Goal: Contribute content: Add original content to the website for others to see

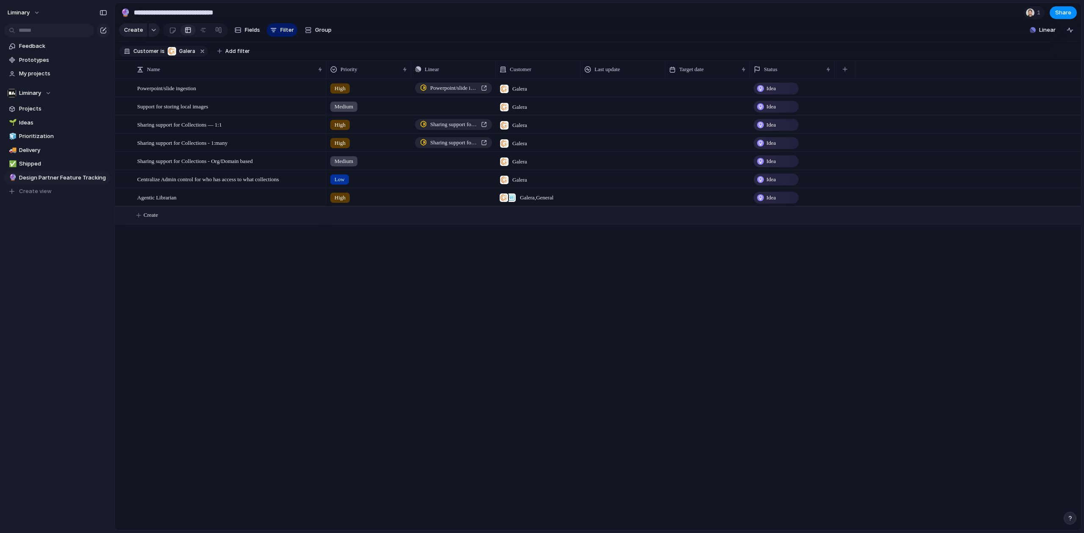
click at [152, 219] on span "Create" at bounding box center [151, 215] width 14 height 8
type textarea "**********"
click at [348, 221] on div at bounding box center [369, 214] width 84 height 14
click at [347, 305] on span "Low" at bounding box center [341, 309] width 11 height 8
click at [531, 221] on div "Galera" at bounding box center [513, 214] width 34 height 14
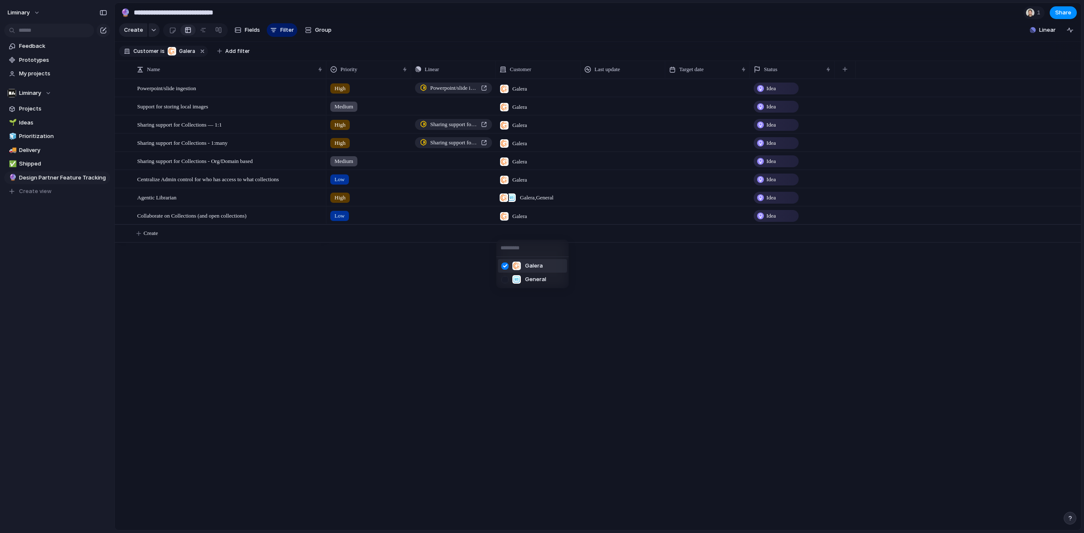
click at [506, 266] on div at bounding box center [505, 266] width 15 height 15
click at [529, 280] on span "General" at bounding box center [535, 279] width 21 height 8
click at [275, 37] on button "Filter" at bounding box center [282, 30] width 31 height 14
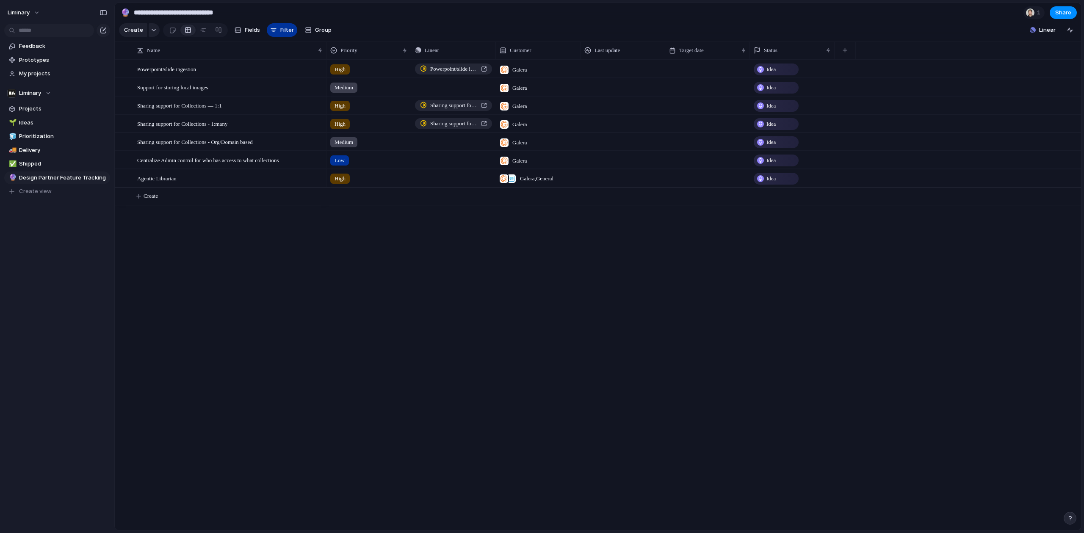
click at [275, 37] on button "Filter" at bounding box center [282, 30] width 31 height 14
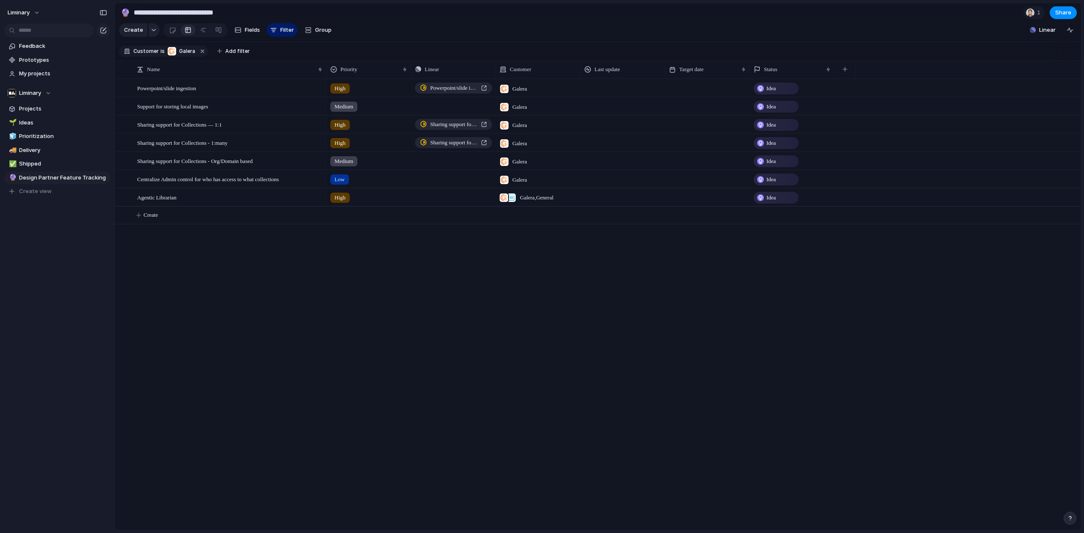
click at [147, 55] on span "Customer" at bounding box center [145, 51] width 25 height 8
click at [155, 104] on div at bounding box center [155, 105] width 15 height 15
click at [399, 59] on div "Galera General" at bounding box center [542, 266] width 1084 height 533
click at [158, 238] on span "Create" at bounding box center [151, 233] width 14 height 8
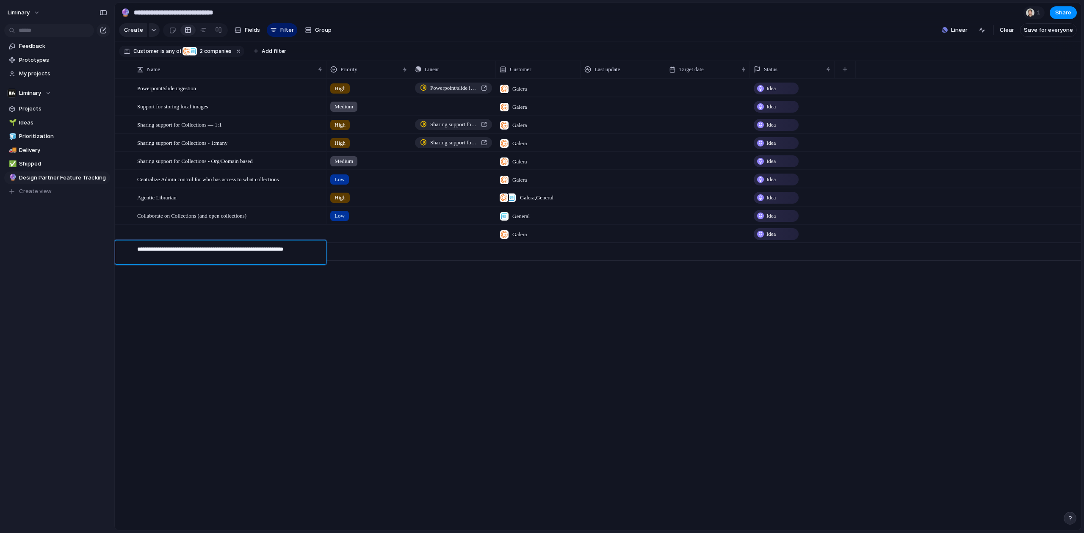
type textarea "**********"
click at [391, 239] on div at bounding box center [369, 232] width 84 height 14
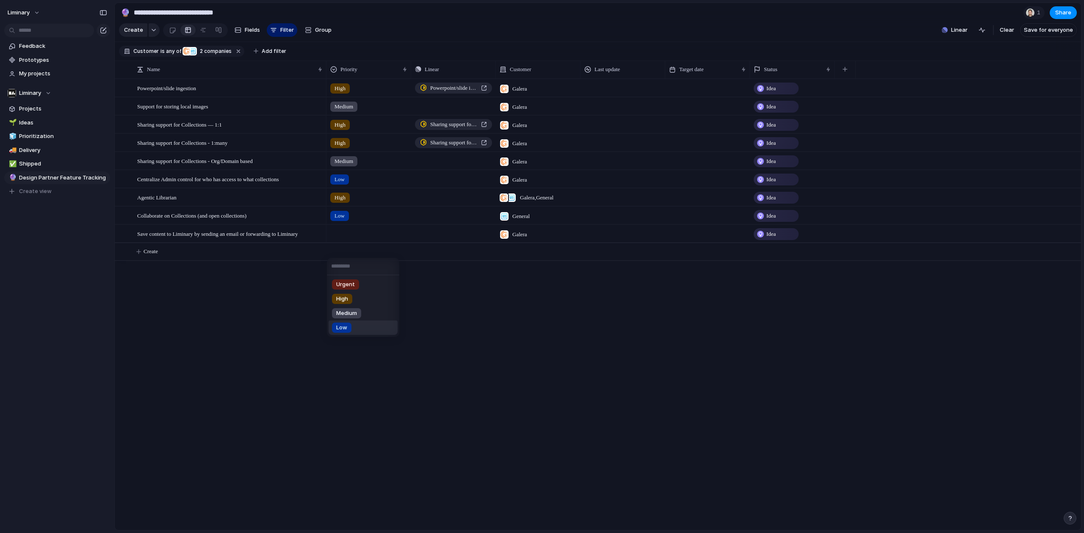
click at [343, 332] on span "Low" at bounding box center [341, 328] width 11 height 8
click at [505, 239] on div at bounding box center [504, 234] width 8 height 8
click at [506, 281] on div at bounding box center [505, 284] width 15 height 15
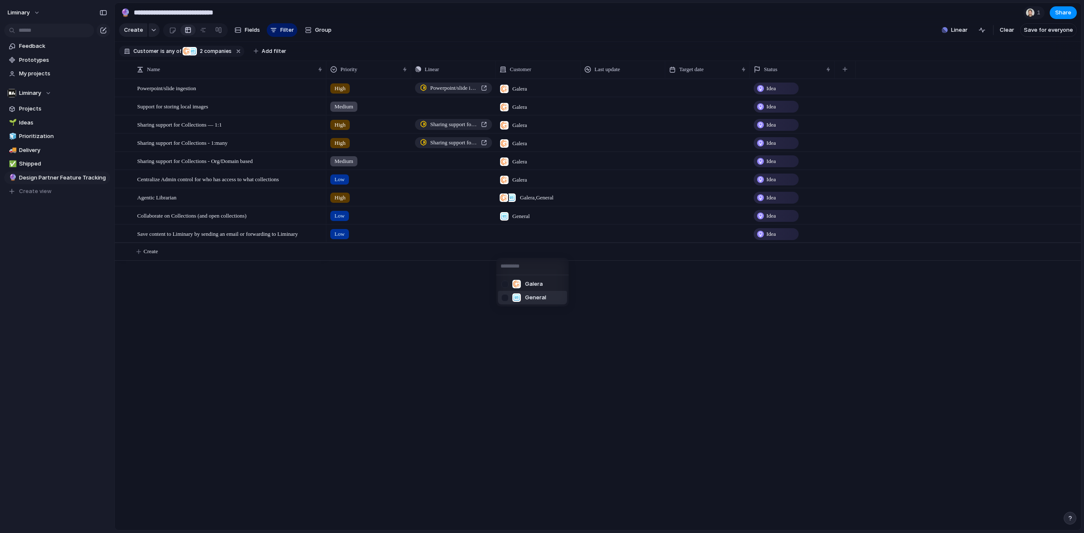
click at [502, 295] on div at bounding box center [505, 298] width 15 height 15
click at [415, 336] on div "Galera General" at bounding box center [542, 266] width 1084 height 533
click at [773, 93] on span "Idea" at bounding box center [771, 88] width 9 height 8
click at [781, 159] on div "Planned" at bounding box center [771, 154] width 30 height 10
click at [781, 133] on div "Idea" at bounding box center [792, 124] width 85 height 17
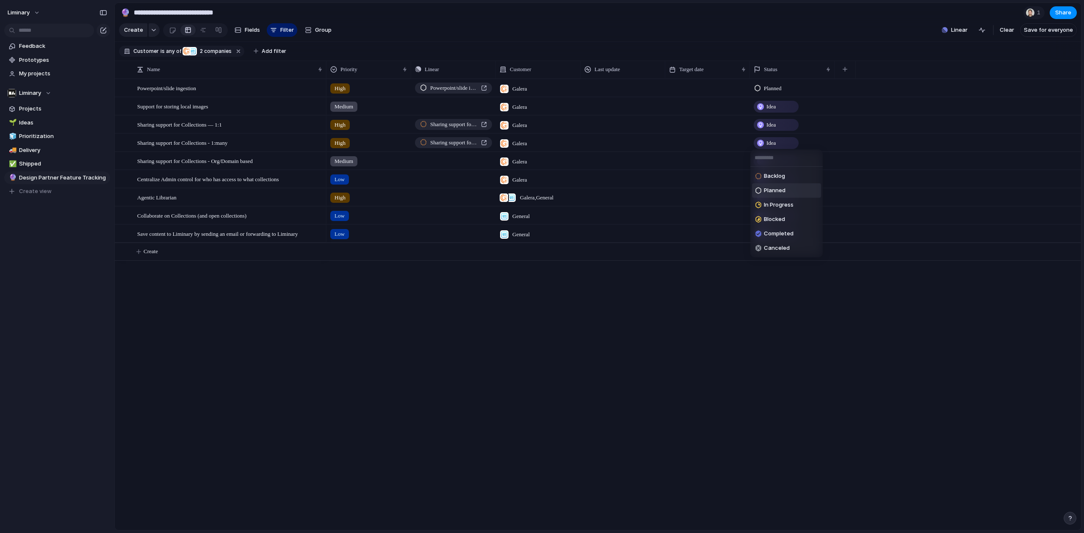
click at [769, 189] on span "Planned" at bounding box center [775, 190] width 22 height 8
click at [778, 148] on div "Idea" at bounding box center [776, 143] width 43 height 10
click at [780, 208] on span "Planned" at bounding box center [775, 209] width 22 height 8
click at [663, 356] on div "High Powerpoint/slide ingestion Galera Planned Medium Push Galera Idea High Sha…" at bounding box center [704, 305] width 755 height 452
